Goal: Task Accomplishment & Management: Use online tool/utility

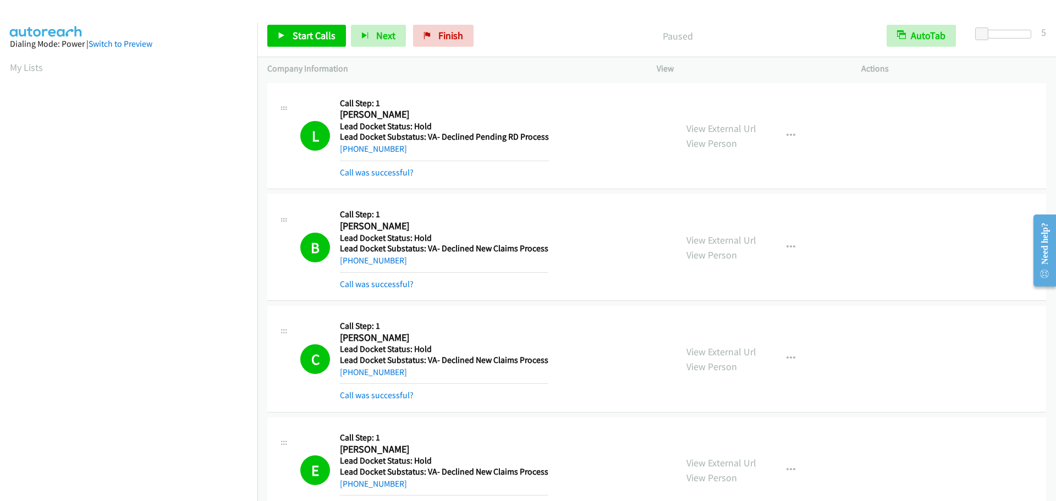
scroll to position [116, 0]
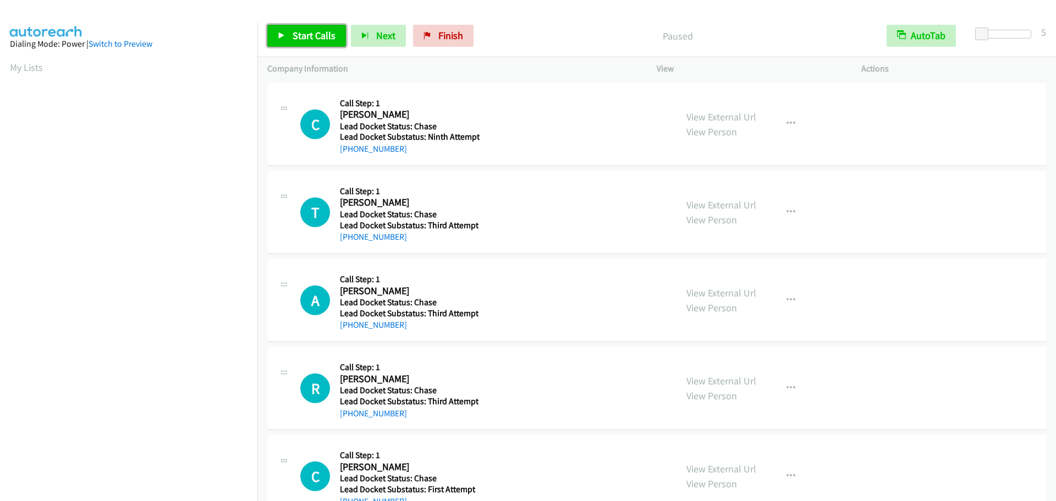
click at [311, 40] on span "Start Calls" at bounding box center [314, 35] width 43 height 13
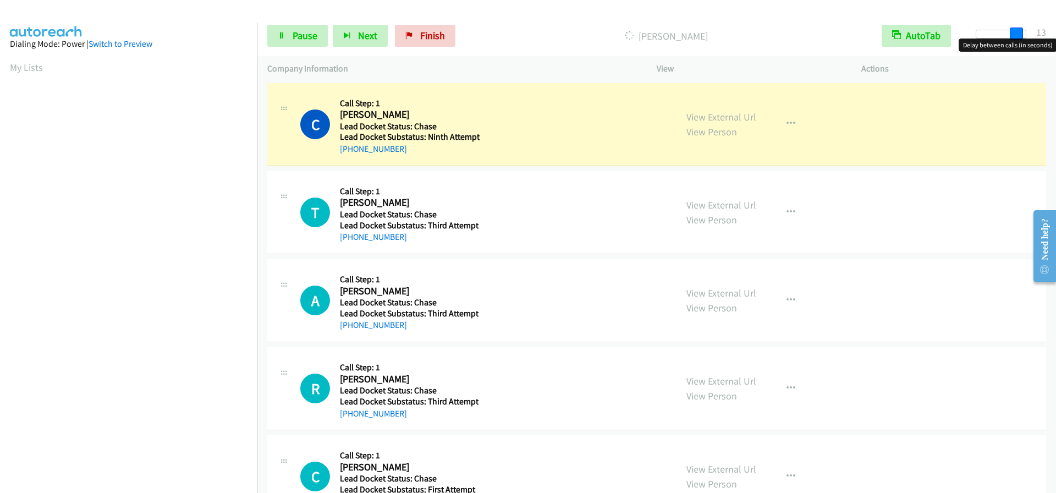
click at [1021, 32] on div at bounding box center [1001, 34] width 51 height 9
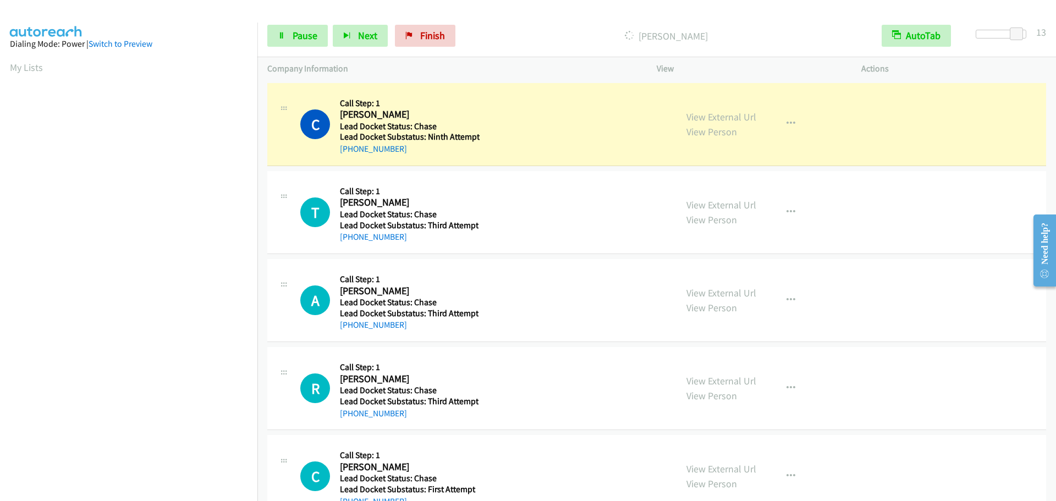
scroll to position [116, 0]
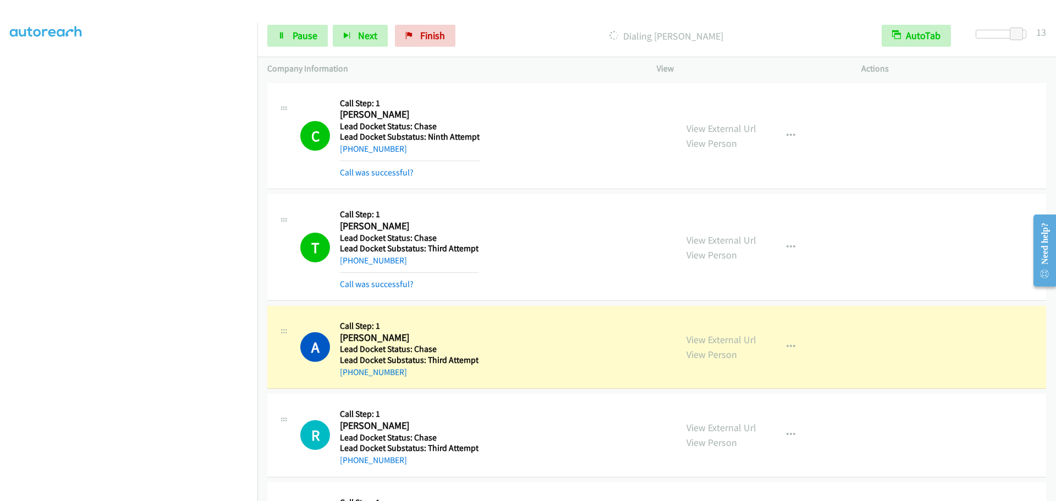
drag, startPoint x: 417, startPoint y: 336, endPoint x: 341, endPoint y: 339, distance: 76.0
click at [341, 339] on h2 "[PERSON_NAME]" at bounding box center [408, 338] width 137 height 13
copy h2 "[PERSON_NAME]"
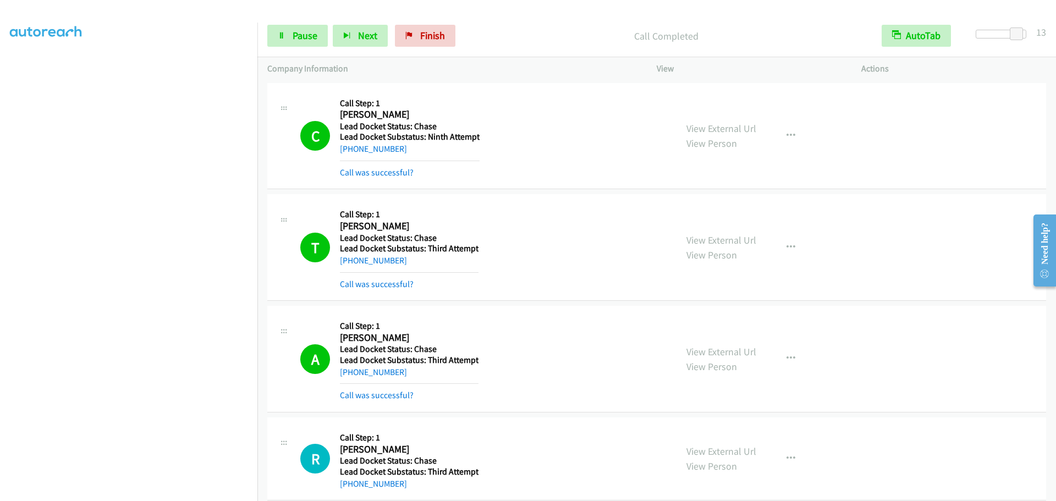
click at [940, 119] on div "C Callback Scheduled Call Step: 1 [PERSON_NAME] [GEOGRAPHIC_DATA]/[GEOGRAPHIC_D…" at bounding box center [656, 136] width 779 height 107
drag, startPoint x: 1022, startPoint y: 34, endPoint x: 1054, endPoint y: 34, distance: 31.9
click at [1056, 32] on div "Start Calls Pause Next Finish Dialing [PERSON_NAME] AutoTab AutoTab 15" at bounding box center [656, 36] width 799 height 42
